Goal: Entertainment & Leisure: Consume media (video, audio)

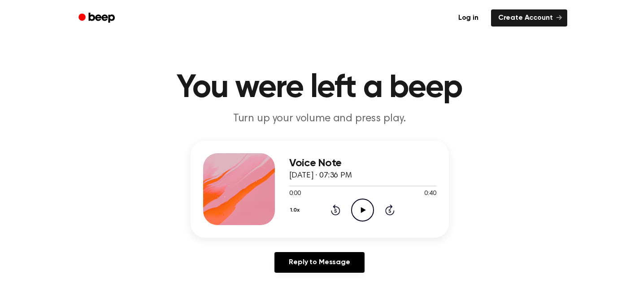
click at [355, 217] on circle at bounding box center [363, 210] width 22 height 22
click at [359, 208] on icon "Play Audio" at bounding box center [362, 209] width 23 height 23
click at [369, 207] on icon "Pause Audio" at bounding box center [362, 209] width 23 height 23
click at [367, 206] on icon "Play Audio" at bounding box center [362, 209] width 23 height 23
click at [358, 185] on div at bounding box center [338, 185] width 98 height 1
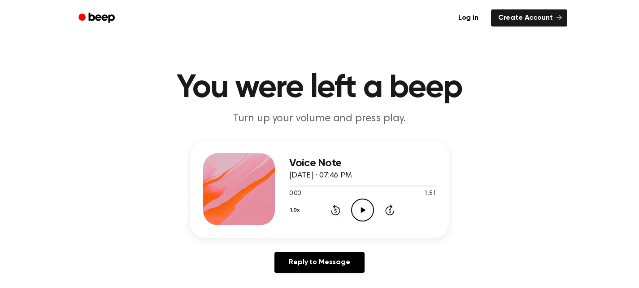
click at [361, 201] on icon "Play Audio" at bounding box center [362, 209] width 23 height 23
click at [362, 208] on icon at bounding box center [363, 210] width 4 height 6
click at [359, 206] on icon "Play Audio" at bounding box center [362, 209] width 23 height 23
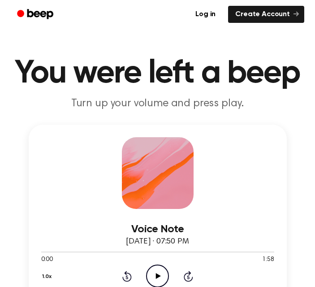
click at [157, 272] on icon "Play Audio" at bounding box center [157, 276] width 23 height 23
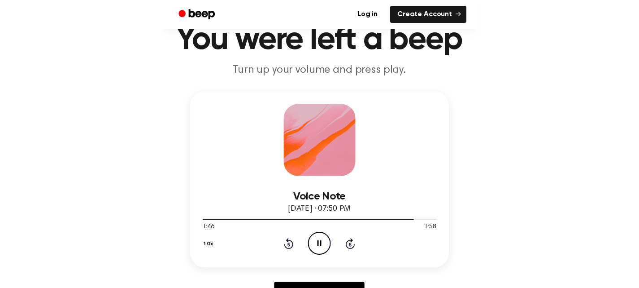
scroll to position [34, 0]
